Goal: Obtain resource: Download file/media

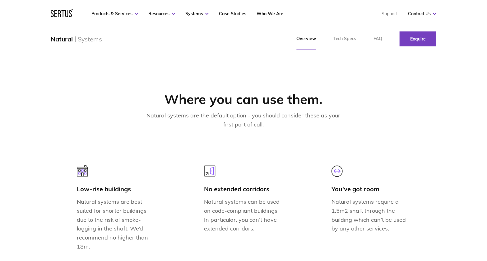
scroll to position [373, 0]
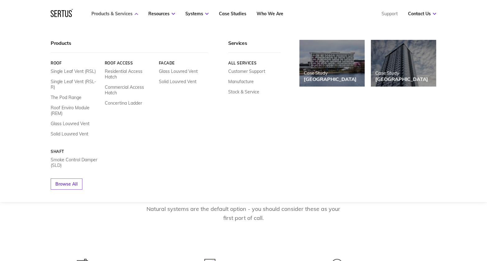
click at [135, 13] on icon at bounding box center [136, 14] width 3 height 2
click at [123, 89] on link "Commercial Access Hatch" at bounding box center [129, 89] width 49 height 11
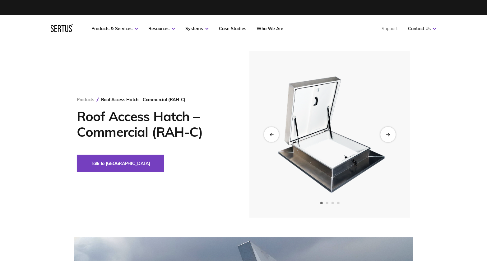
click at [388, 133] on icon "Next slide" at bounding box center [388, 133] width 4 height 3
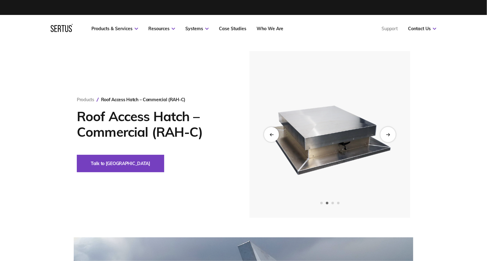
click at [388, 133] on icon "Next slide" at bounding box center [388, 133] width 4 height 3
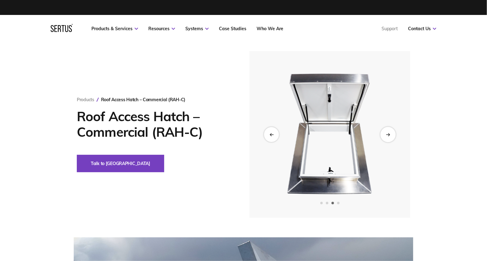
click at [388, 133] on icon "Next slide" at bounding box center [388, 133] width 4 height 3
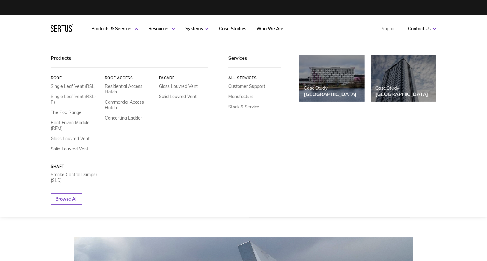
click at [60, 97] on link "Single Leaf Vent (RSL-R)" at bounding box center [75, 99] width 49 height 11
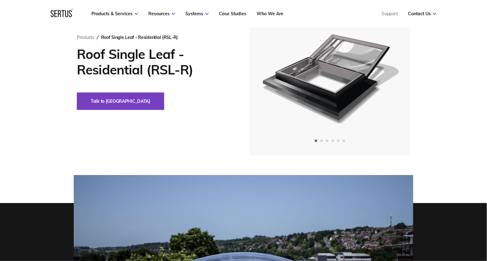
scroll to position [31, 0]
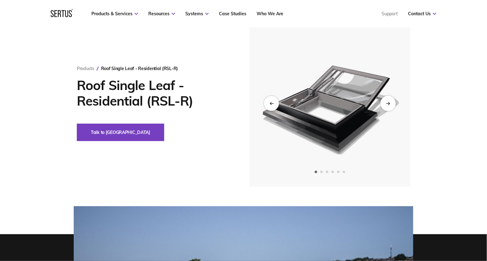
click at [387, 103] on icon "Next slide" at bounding box center [387, 103] width 3 height 0
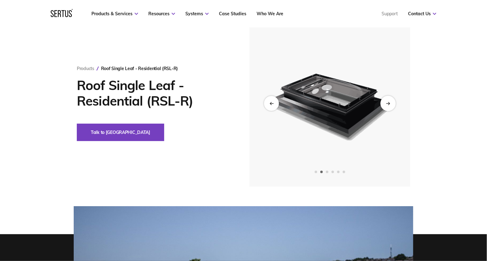
click at [387, 103] on icon "Next slide" at bounding box center [387, 103] width 3 height 0
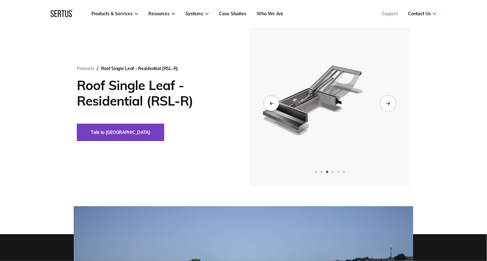
click at [387, 103] on icon "Next slide" at bounding box center [387, 103] width 3 height 0
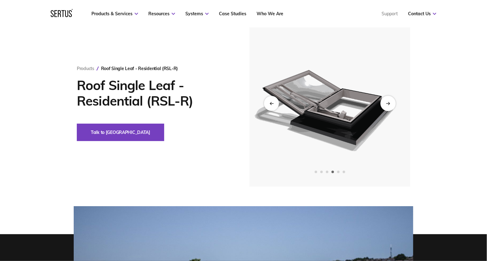
click at [387, 103] on icon "Next slide" at bounding box center [387, 103] width 3 height 0
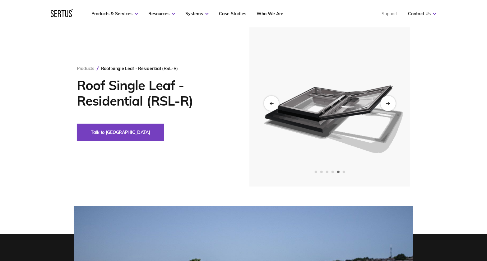
click at [387, 103] on icon "Next slide" at bounding box center [387, 103] width 3 height 0
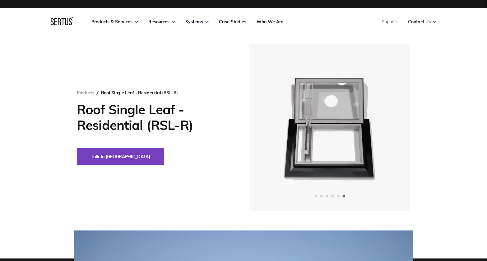
scroll to position [0, 0]
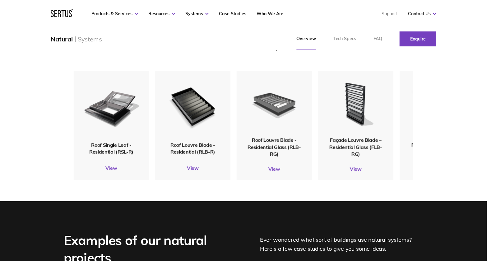
scroll to position [746, 0]
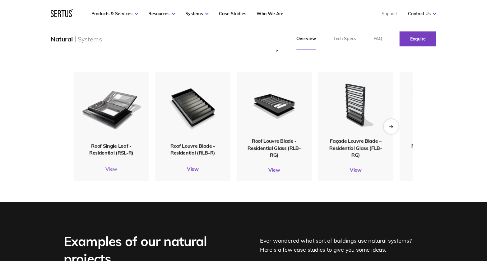
click at [112, 167] on link "View" at bounding box center [111, 168] width 75 height 6
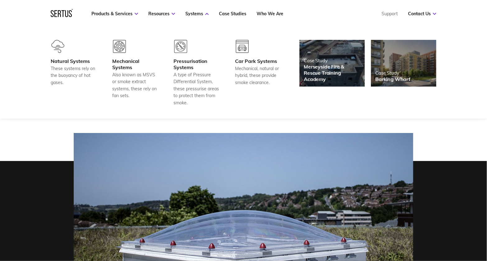
scroll to position [93, 0]
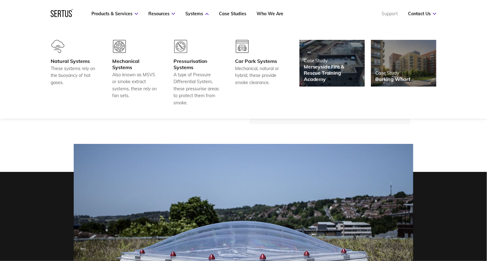
click at [391, 14] on link "Support" at bounding box center [390, 14] width 16 height 6
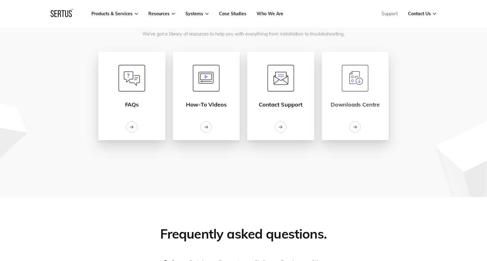
scroll to position [62, 0]
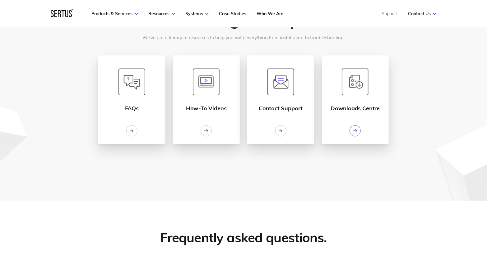
click at [358, 129] on div at bounding box center [355, 130] width 11 height 11
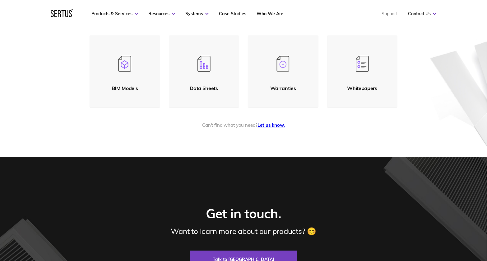
scroll to position [155, 0]
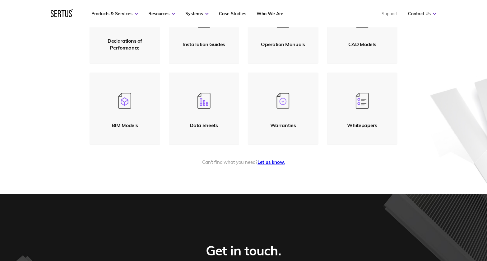
click at [120, 123] on div "BIM Models" at bounding box center [125, 125] width 26 height 7
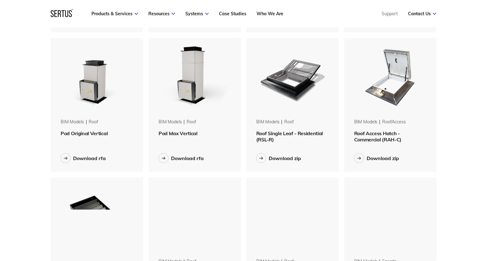
scroll to position [280, 0]
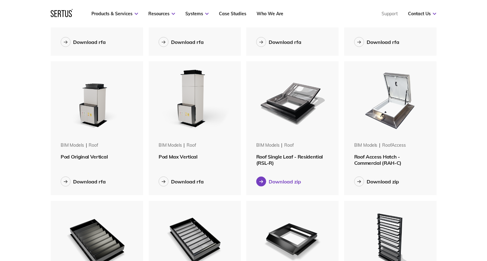
click at [273, 181] on div "Download zip" at bounding box center [285, 181] width 32 height 6
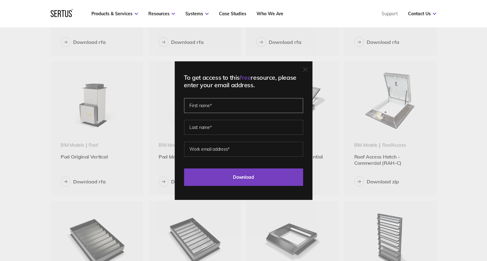
click at [216, 110] on input "text" at bounding box center [243, 105] width 119 height 15
type input "tom"
type input "george"
type input "tomg@studiomoren.co.uk"
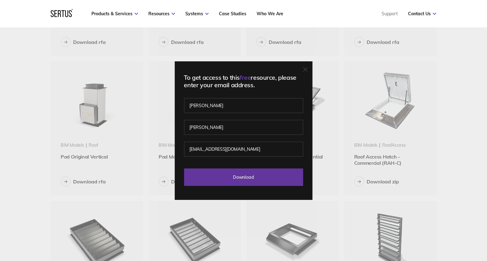
click at [250, 176] on input "Download" at bounding box center [243, 176] width 119 height 17
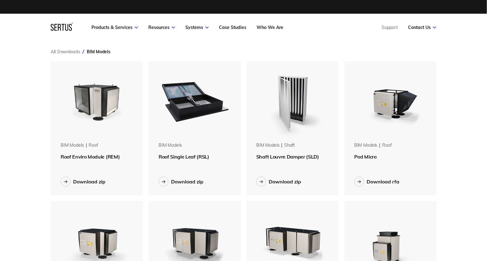
scroll to position [0, 0]
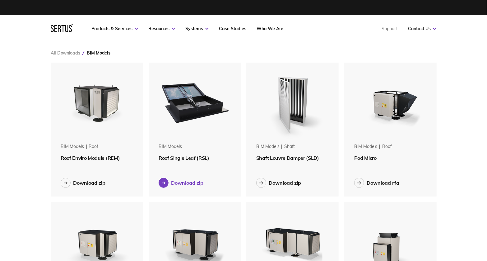
click at [187, 183] on div "Download zip" at bounding box center [187, 182] width 32 height 6
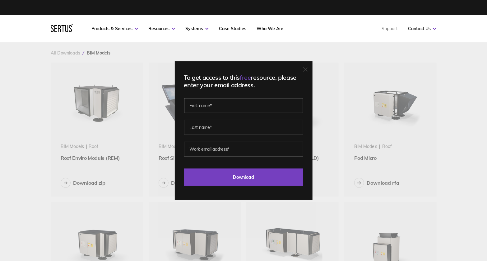
click at [211, 107] on input "text" at bounding box center [243, 105] width 119 height 15
type input "tom"
type input "george"
type input "tomg@studiomoren.co.uk"
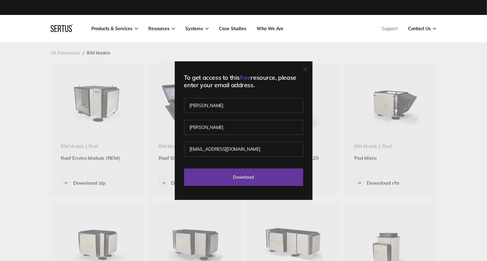
click at [253, 178] on input "Download" at bounding box center [243, 176] width 119 height 17
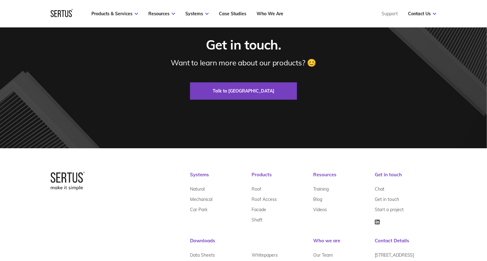
scroll to position [732, 0]
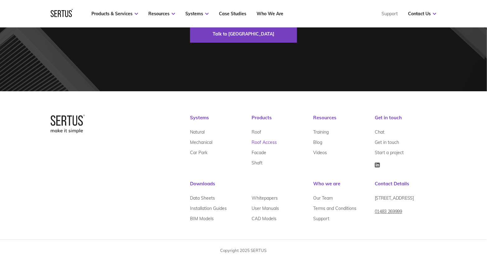
click at [258, 142] on link "Roof Access" at bounding box center [264, 142] width 25 height 10
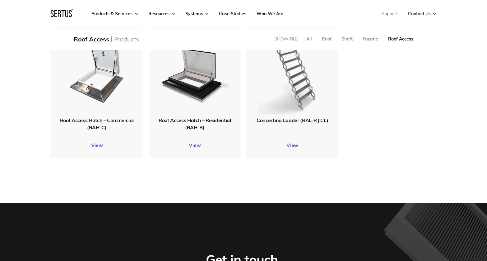
scroll to position [155, 0]
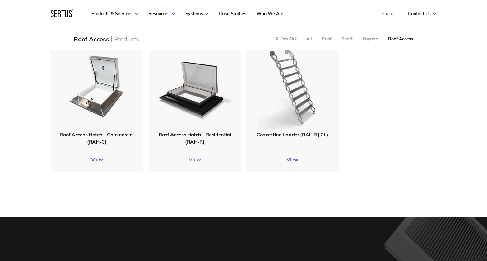
click at [194, 161] on link "View" at bounding box center [195, 159] width 92 height 6
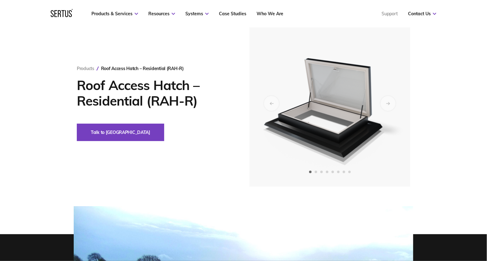
scroll to position [31, 0]
click at [391, 104] on div "Next slide" at bounding box center [387, 102] width 15 height 15
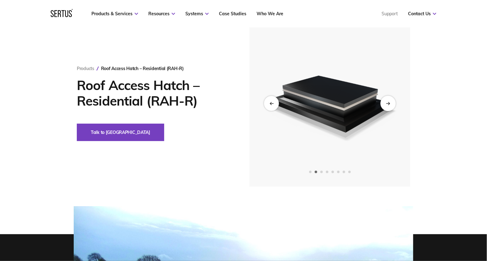
click at [391, 104] on div "Next slide" at bounding box center [387, 102] width 15 height 15
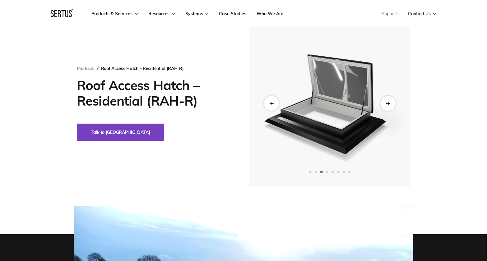
click at [391, 104] on div "Next slide" at bounding box center [387, 102] width 15 height 15
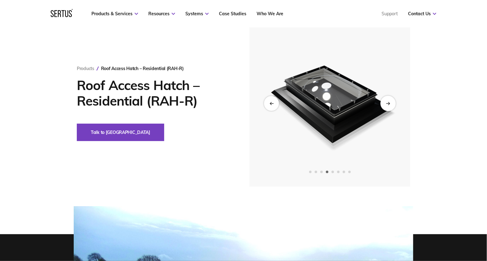
click at [391, 104] on div "Next slide" at bounding box center [387, 102] width 15 height 15
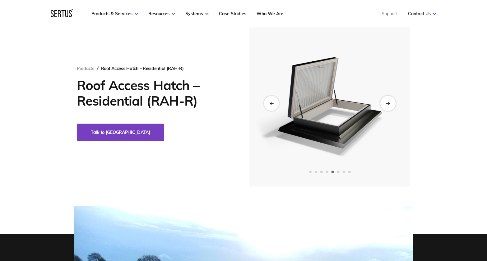
click at [391, 104] on div "Next slide" at bounding box center [387, 102] width 15 height 15
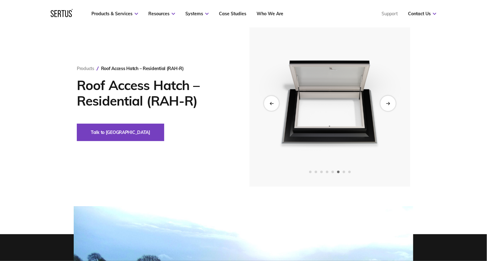
click at [391, 104] on div "Next slide" at bounding box center [387, 102] width 15 height 15
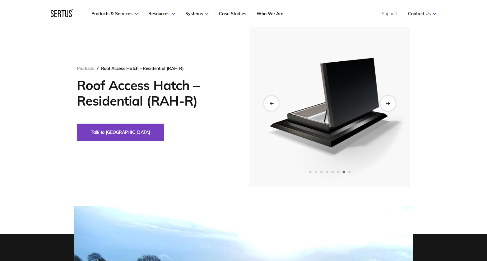
click at [391, 104] on div "Next slide" at bounding box center [387, 102] width 15 height 15
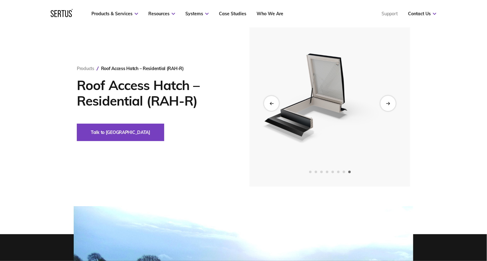
click at [391, 104] on div "Next slide" at bounding box center [387, 102] width 15 height 15
click at [272, 105] on div "Previous slide" at bounding box center [271, 102] width 15 height 15
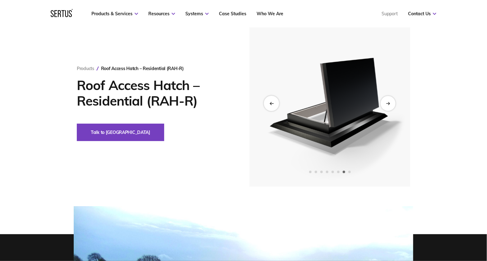
click at [272, 105] on div "Previous slide" at bounding box center [271, 102] width 15 height 15
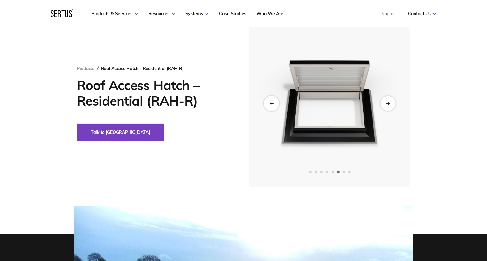
click at [272, 105] on div "Previous slide" at bounding box center [271, 102] width 15 height 15
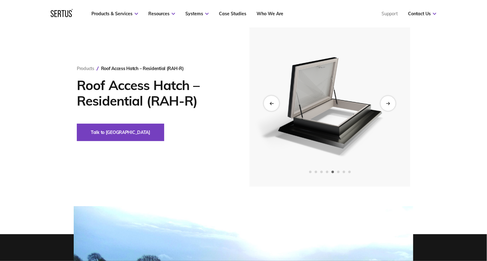
click at [272, 105] on div "Previous slide" at bounding box center [271, 102] width 15 height 15
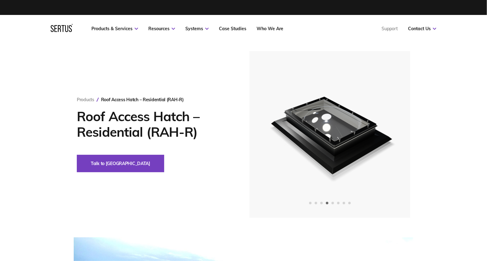
scroll to position [0, 0]
click at [272, 137] on div "Previous slide" at bounding box center [271, 134] width 15 height 15
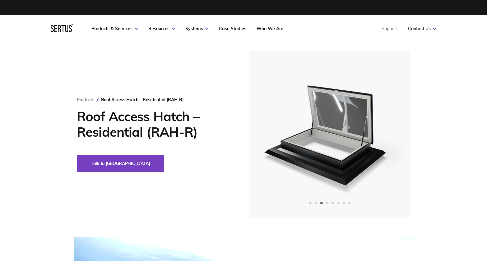
click at [420, 142] on div "Products Roof Access Hatch – Residential (RAH-R) Roof Access Hatch – Residentia…" at bounding box center [243, 134] width 364 height 166
click at [270, 133] on icon "Previous slide" at bounding box center [271, 133] width 4 height 3
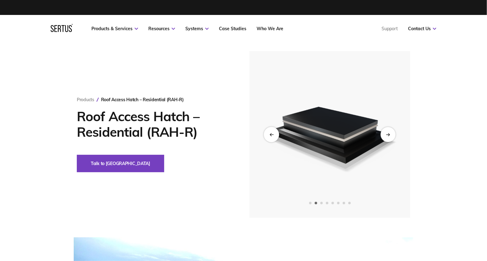
click at [270, 133] on icon "Previous slide" at bounding box center [271, 133] width 4 height 3
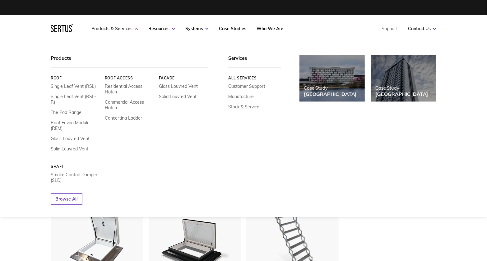
click at [126, 29] on link "Products & Services" at bounding box center [114, 29] width 47 height 6
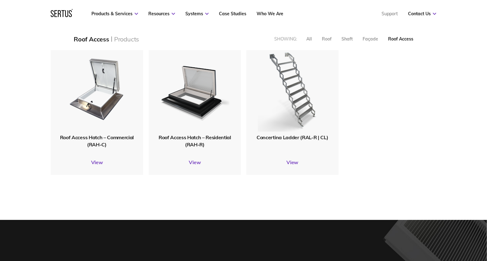
scroll to position [155, 0]
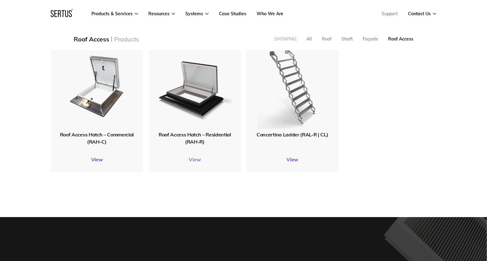
click at [196, 157] on link "View" at bounding box center [195, 159] width 92 height 6
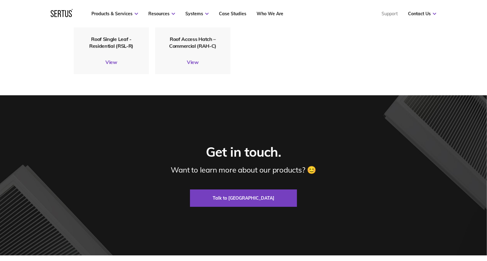
scroll to position [2025, 0]
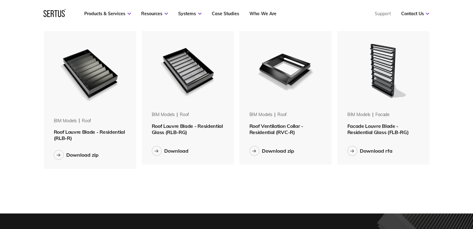
scroll to position [435, 0]
